Goal: Information Seeking & Learning: Learn about a topic

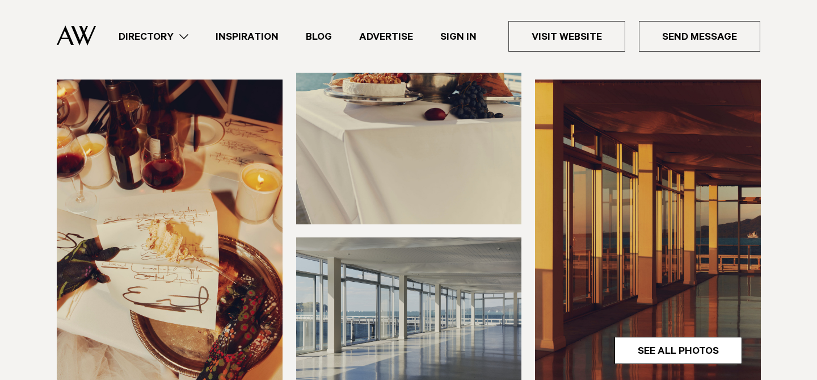
scroll to position [285, 0]
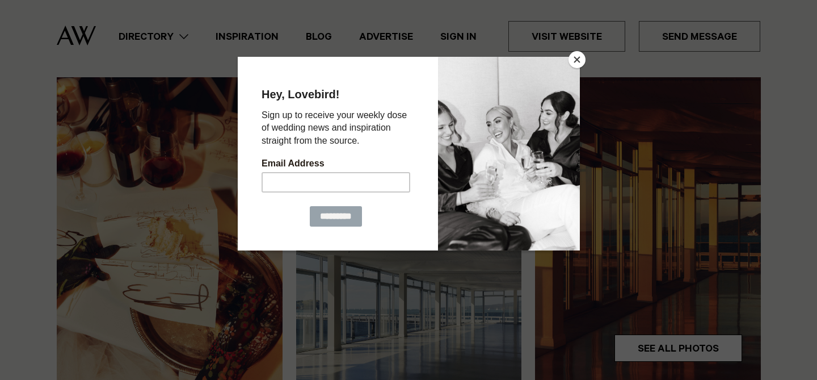
click at [577, 58] on button "Close" at bounding box center [577, 59] width 17 height 17
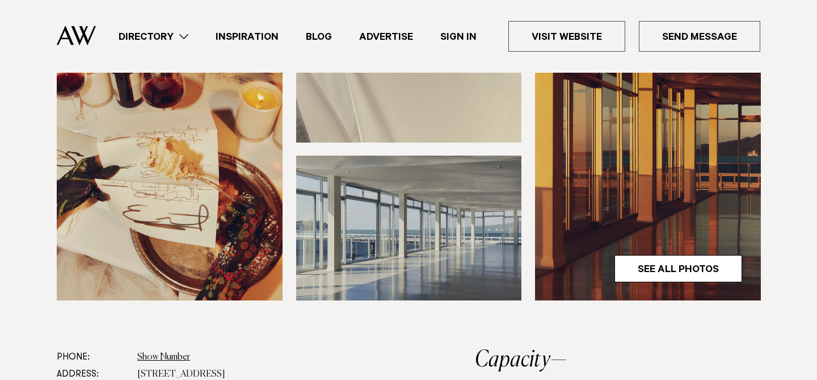
scroll to position [366, 0]
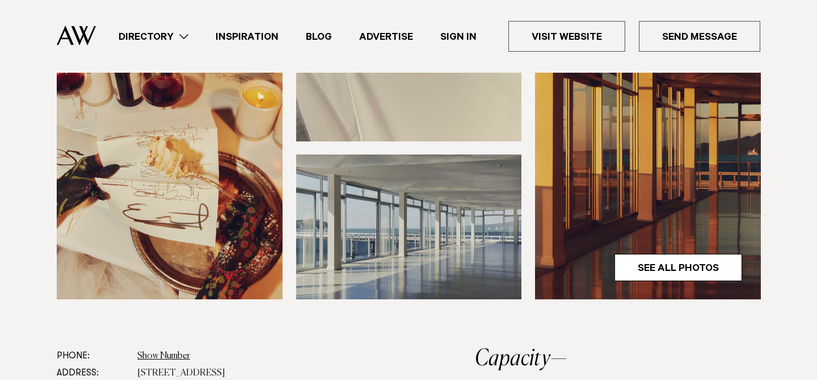
click at [417, 199] on img at bounding box center [409, 226] width 226 height 145
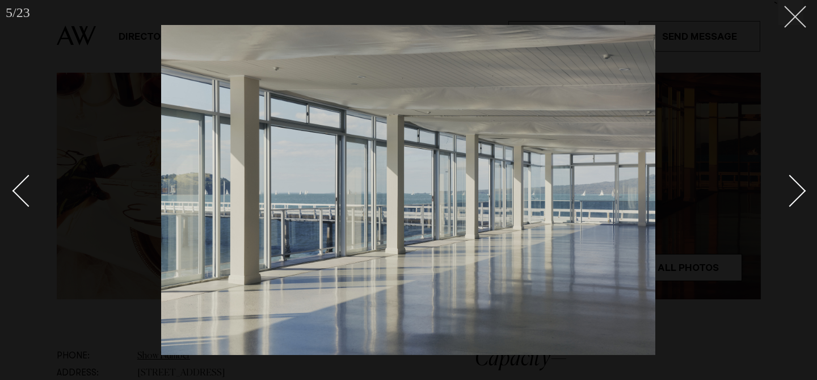
click at [784, 12] on icon at bounding box center [791, 13] width 14 height 14
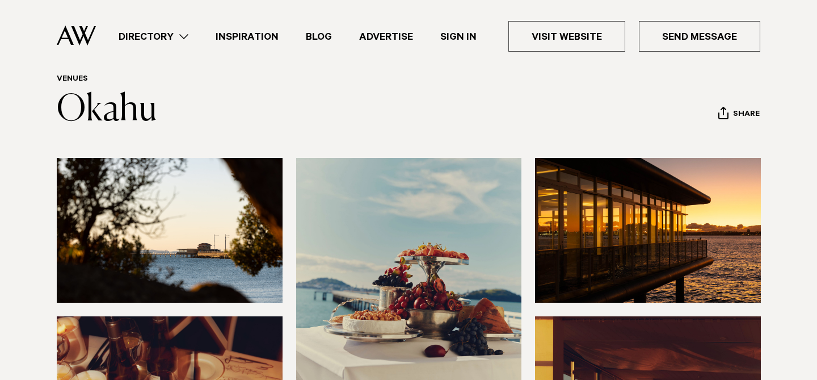
scroll to position [11, 0]
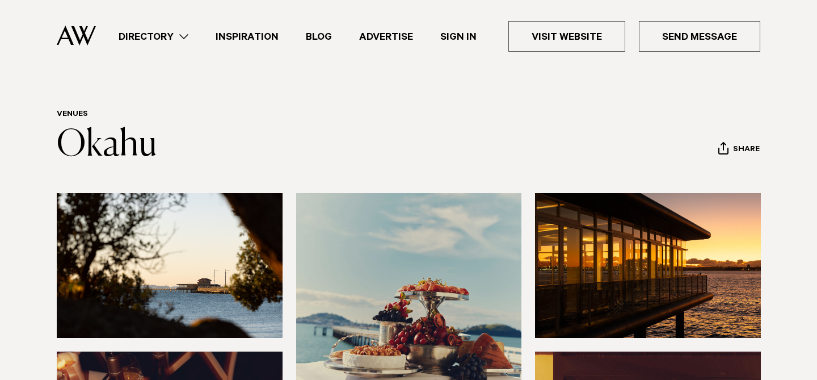
click at [176, 279] on img at bounding box center [170, 265] width 226 height 145
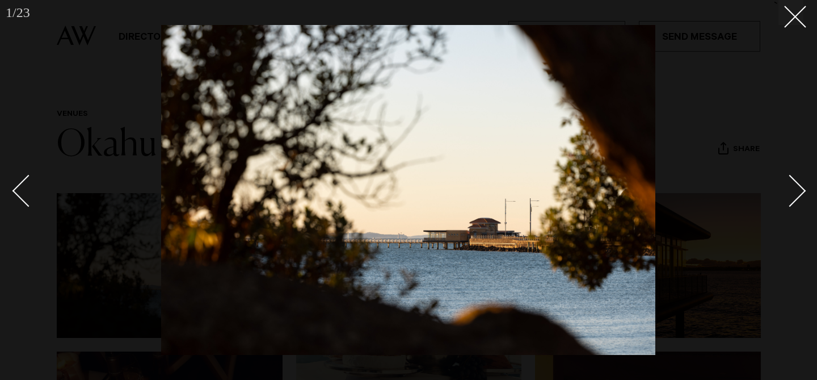
click at [745, 147] on div at bounding box center [408, 190] width 817 height 380
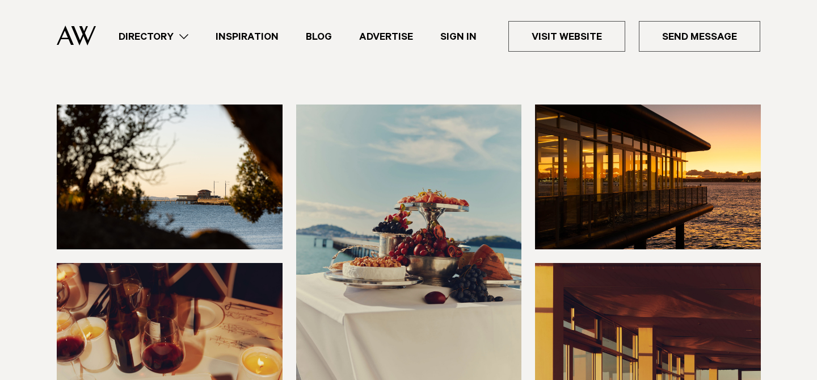
scroll to position [103, 0]
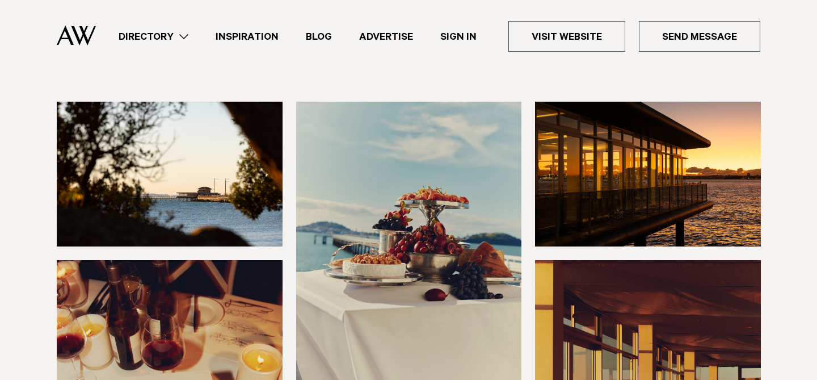
click at [600, 206] on img at bounding box center [648, 174] width 226 height 145
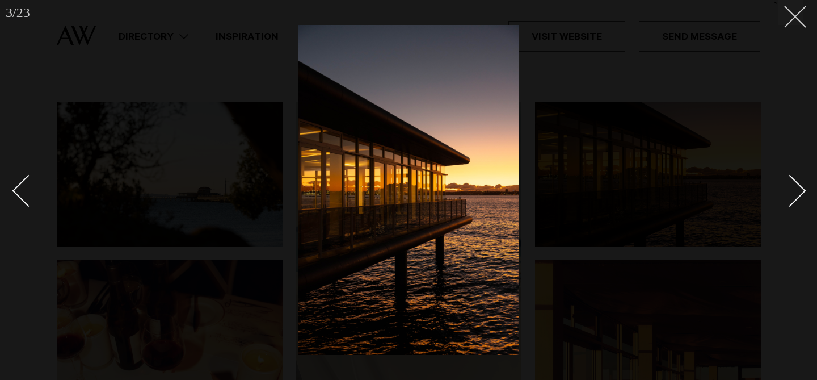
click at [796, 19] on icon at bounding box center [791, 13] width 14 height 14
